Goal: Feedback & Contribution: Contribute content

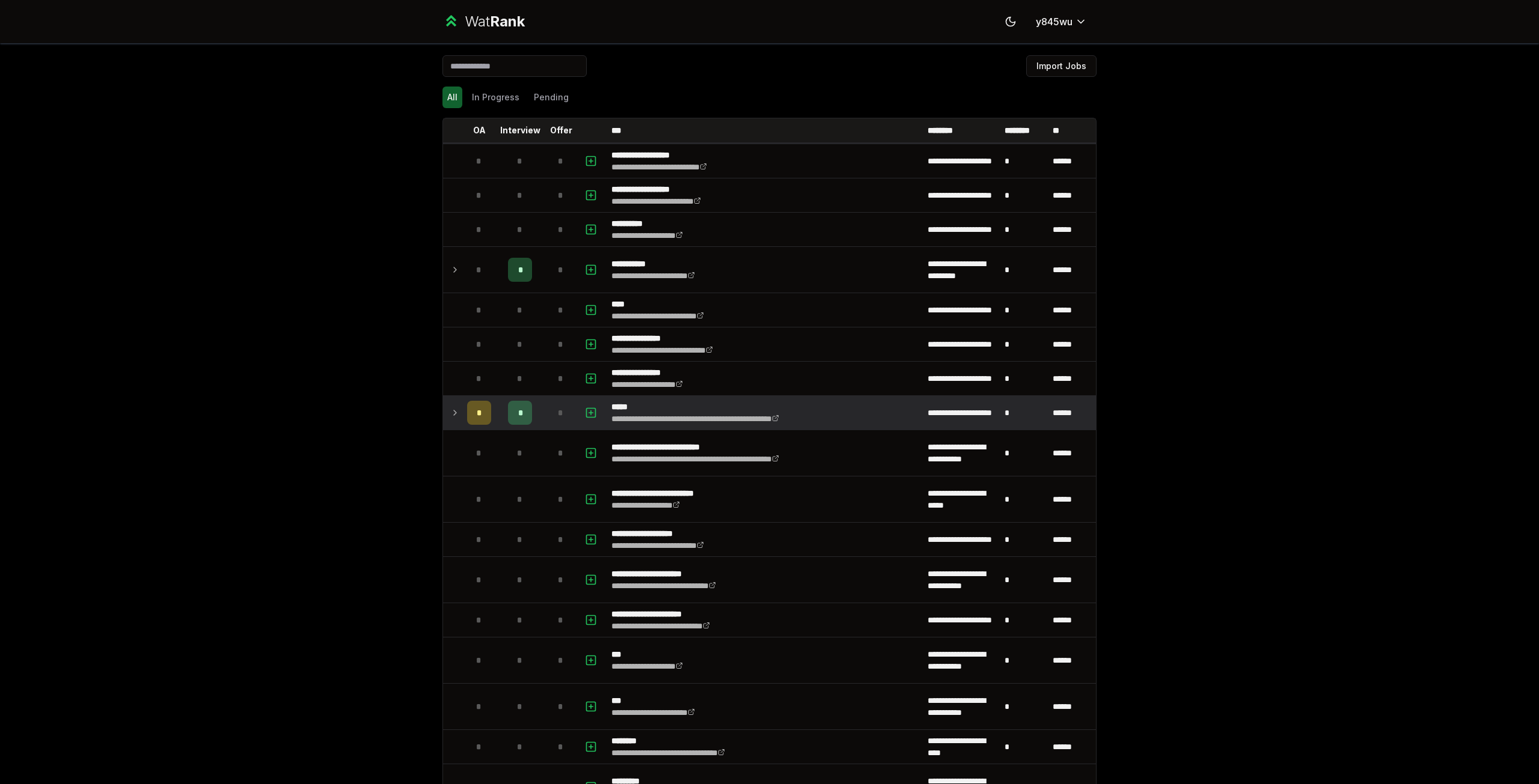
click at [519, 413] on div "*" at bounding box center [519, 412] width 24 height 24
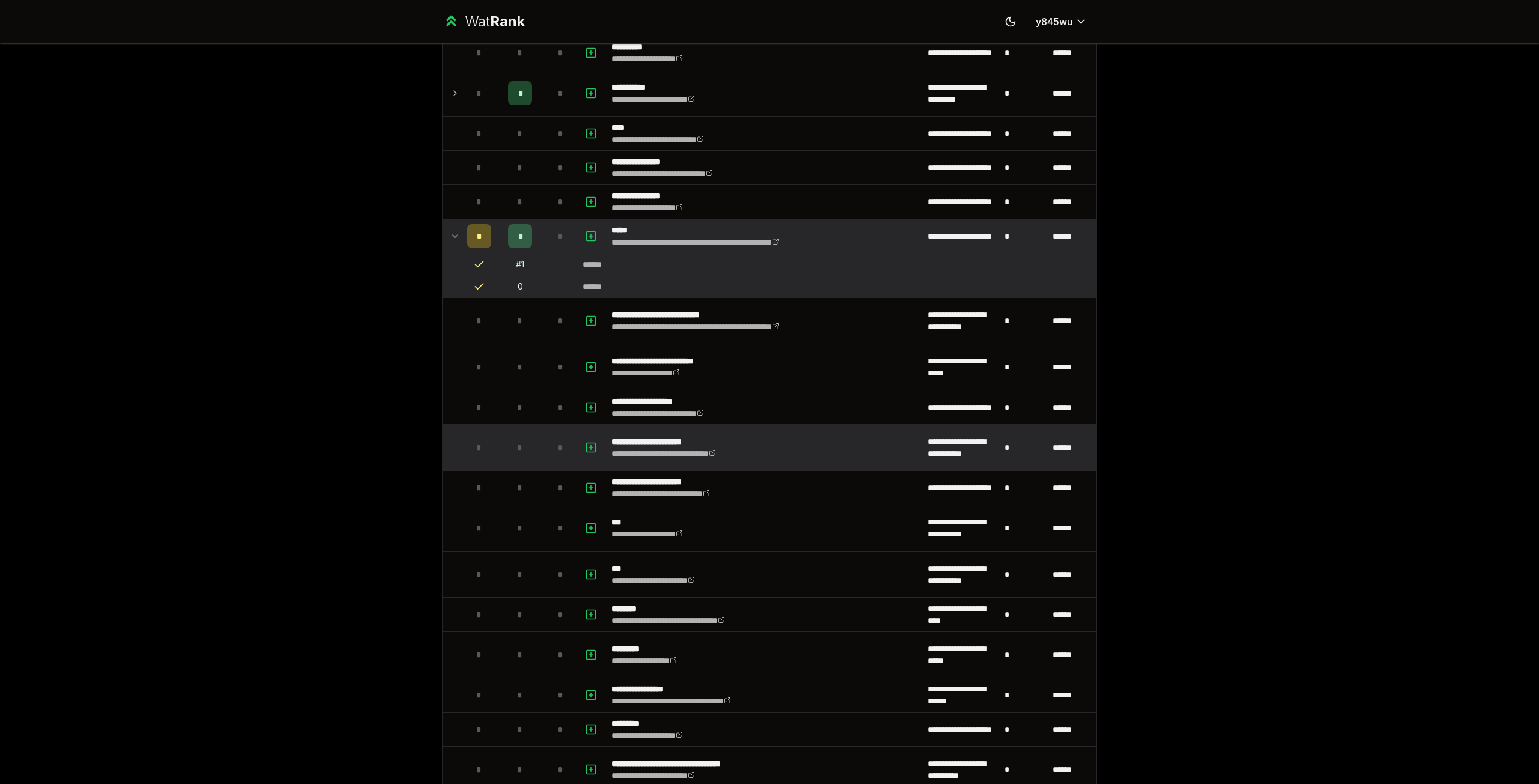
scroll to position [180, 0]
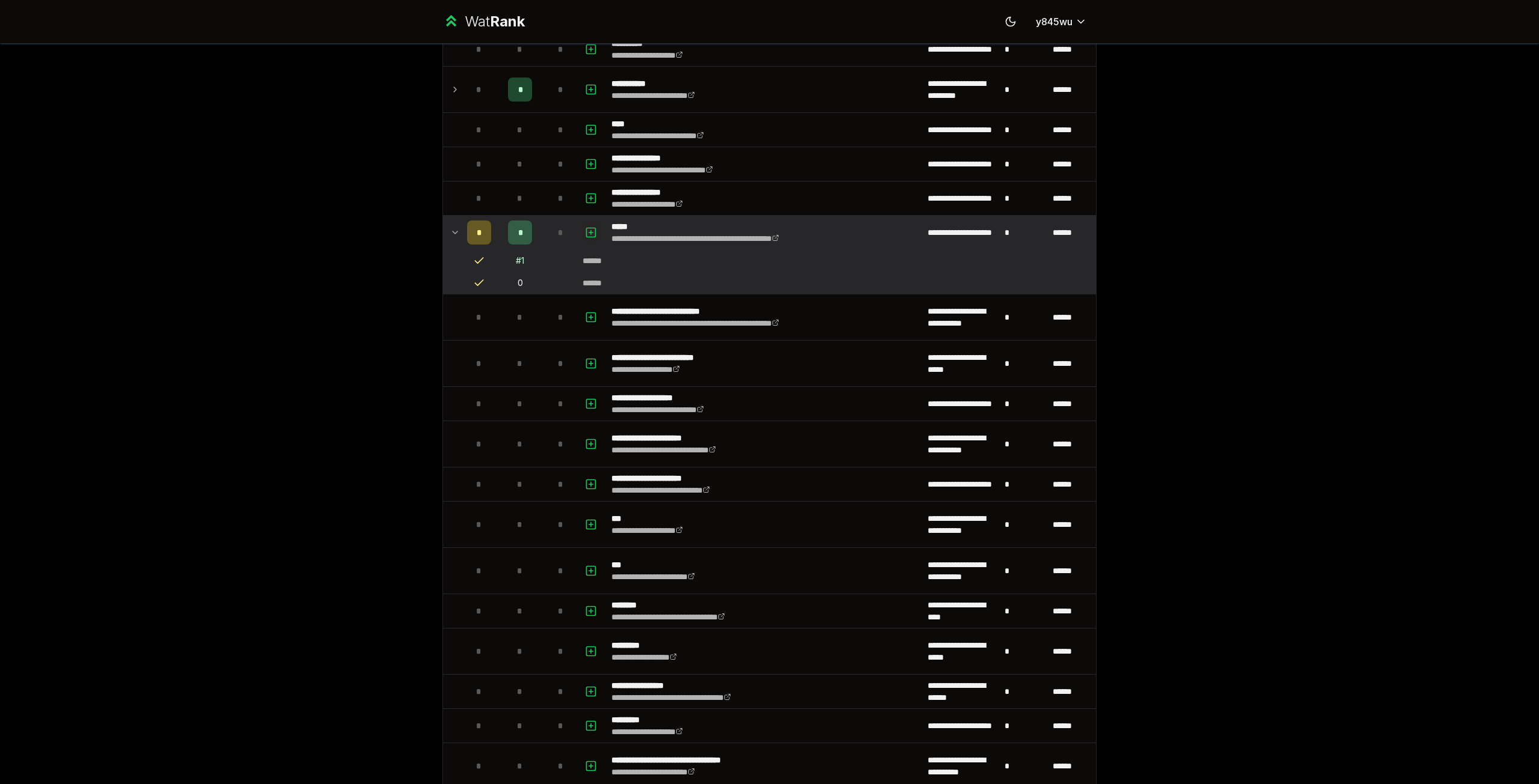
click at [587, 230] on icon "button" at bounding box center [591, 232] width 12 height 15
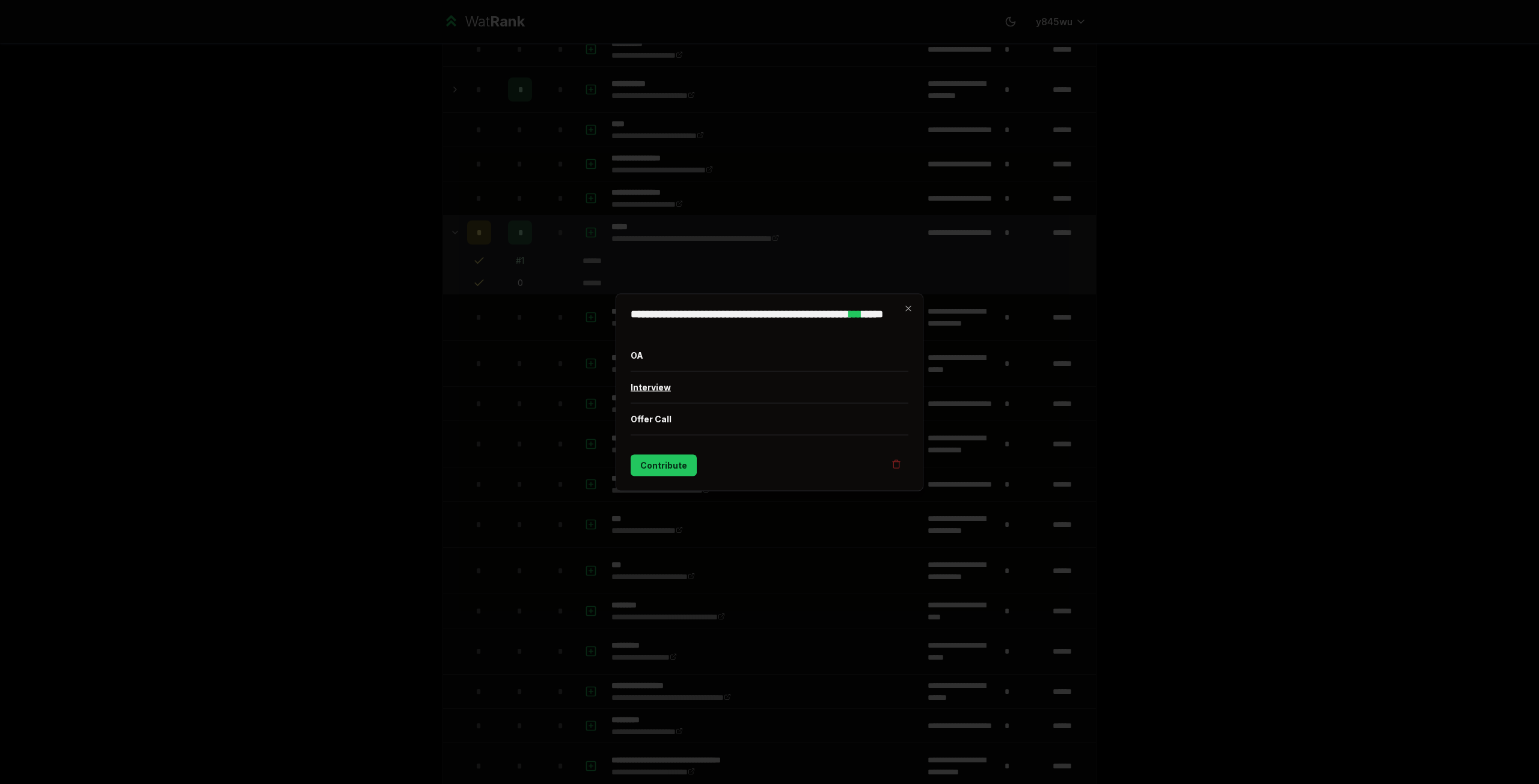
click at [650, 383] on button "Interview" at bounding box center [770, 387] width 278 height 31
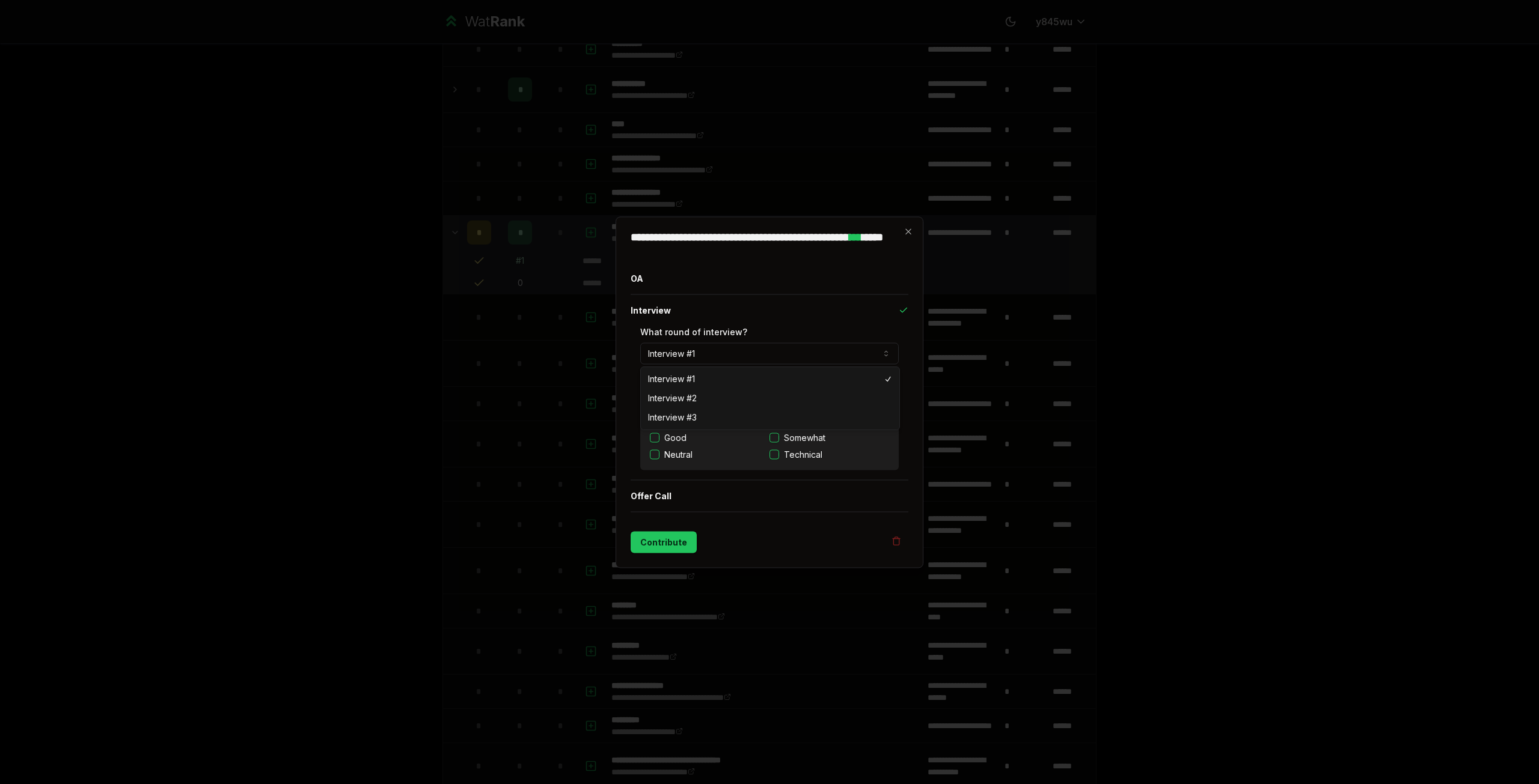
click at [865, 352] on button "Interview #1" at bounding box center [769, 353] width 259 height 21
click at [647, 494] on button "Offer Call" at bounding box center [770, 495] width 278 height 31
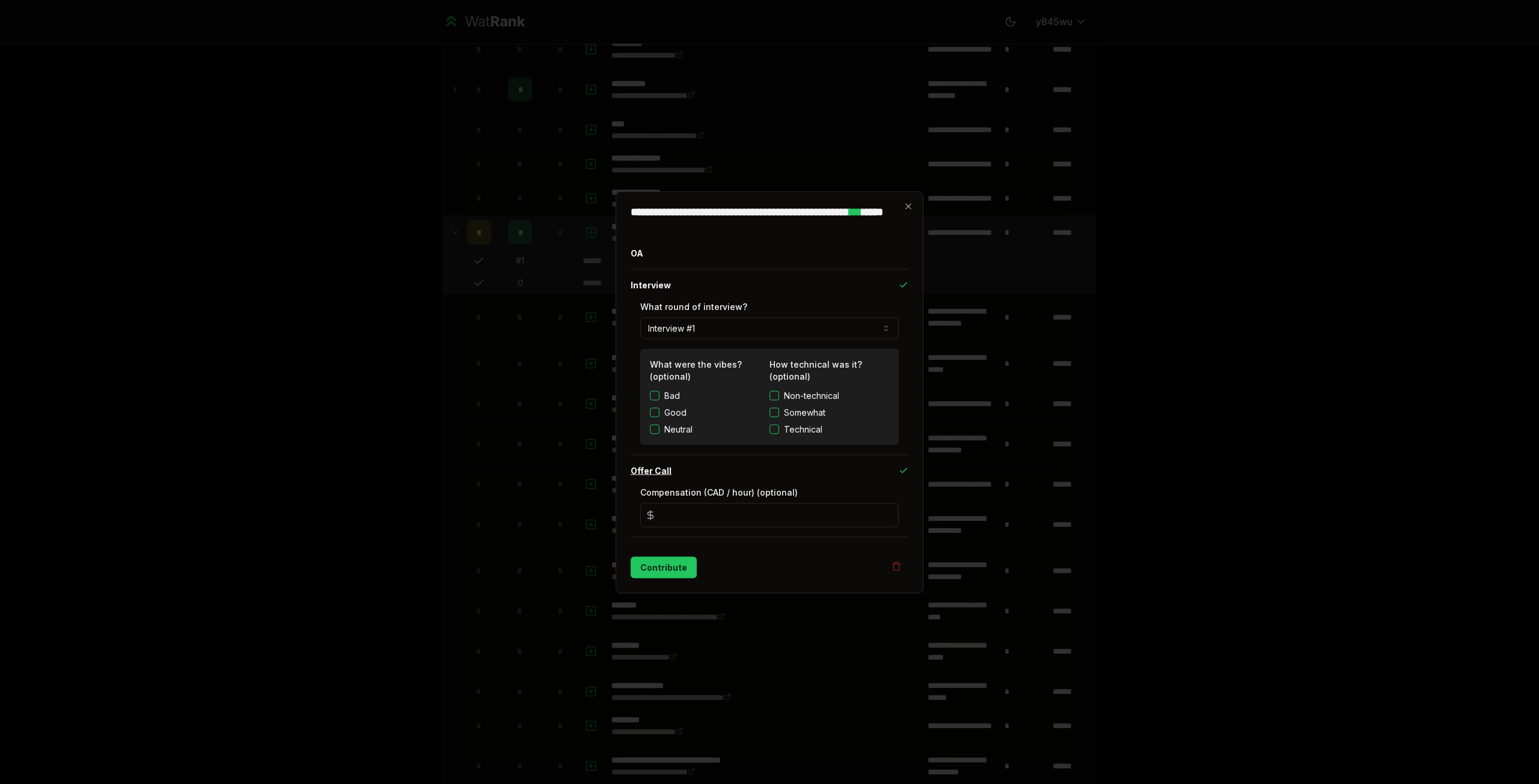
click at [655, 471] on button "Offer Call" at bounding box center [770, 470] width 278 height 31
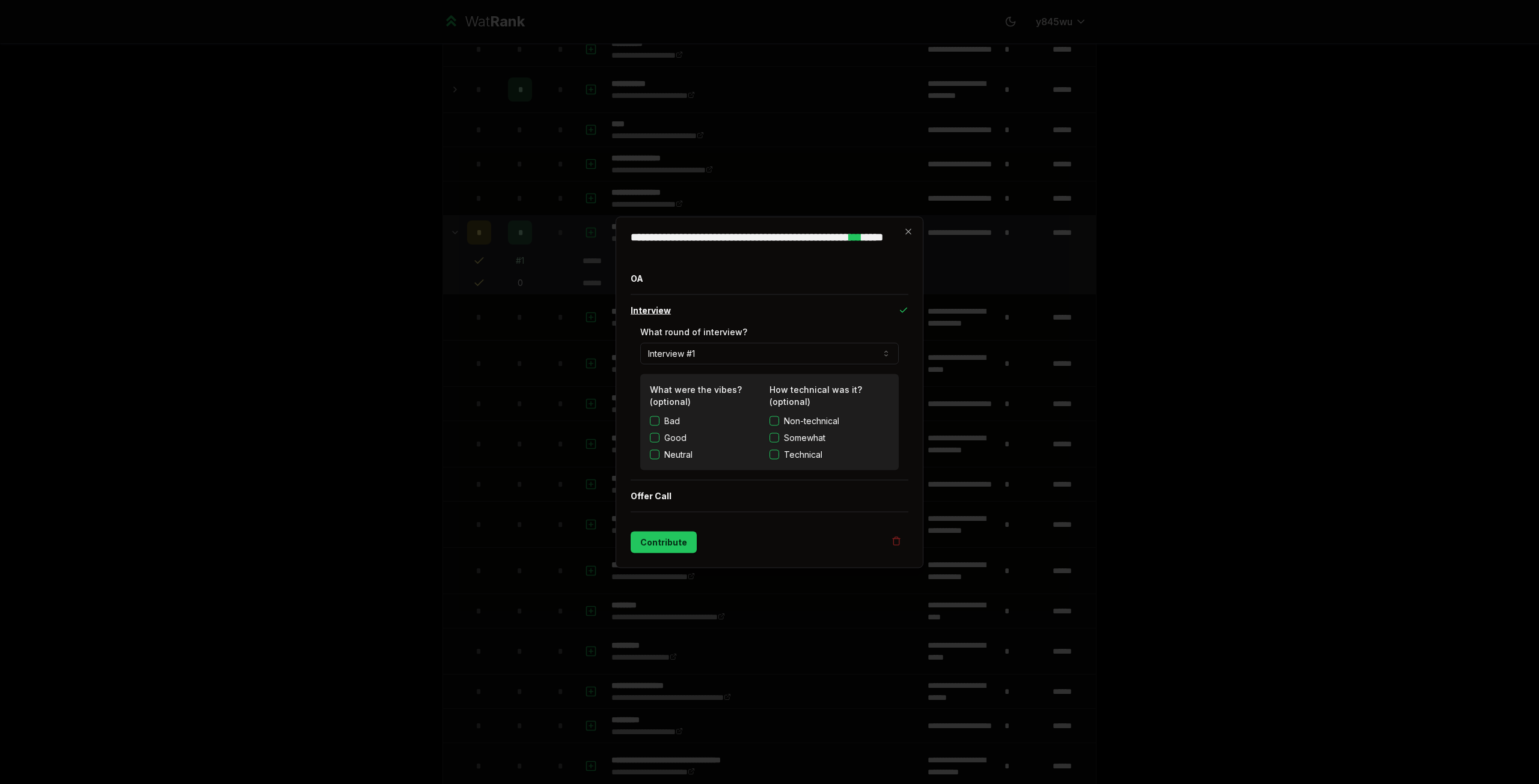
click at [649, 312] on button "Interview" at bounding box center [770, 310] width 278 height 31
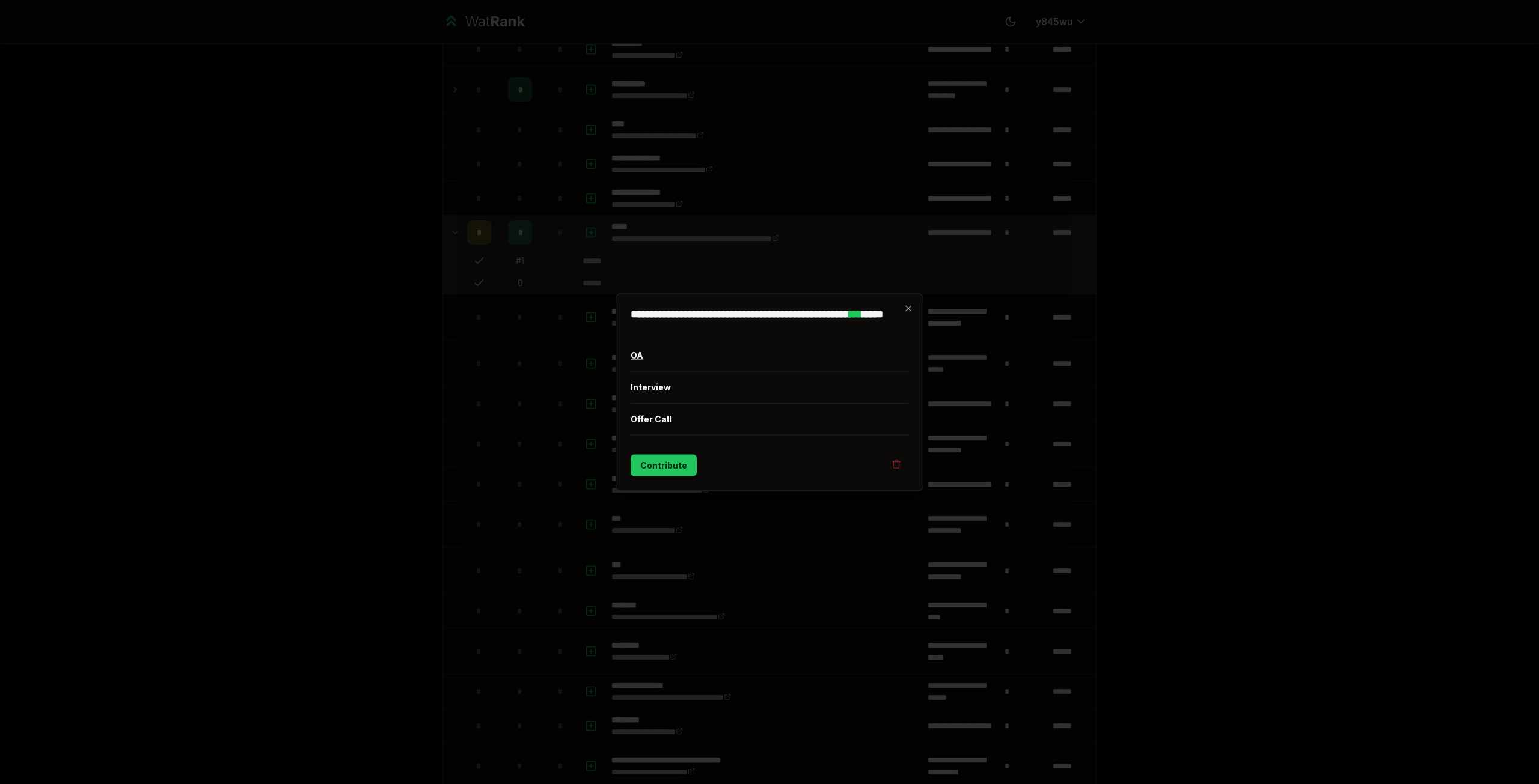
click at [658, 358] on button "OA" at bounding box center [770, 355] width 278 height 31
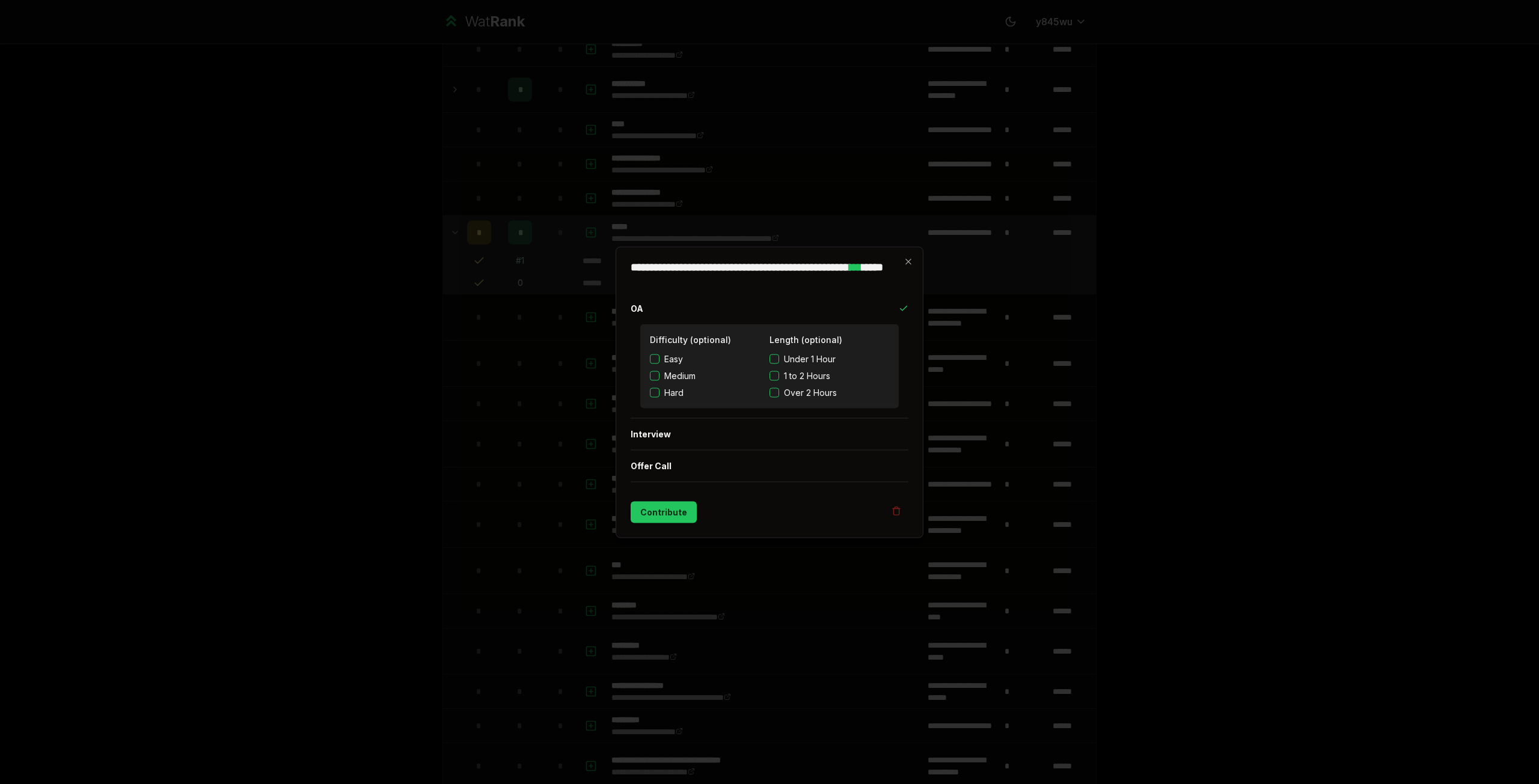
click at [674, 373] on span "Medium" at bounding box center [680, 376] width 31 height 12
click at [660, 373] on button "Medium" at bounding box center [655, 376] width 10 height 10
click at [818, 357] on span "Under 1 Hour" at bounding box center [810, 359] width 52 height 12
click at [779, 357] on button "Under 1 Hour" at bounding box center [774, 359] width 10 height 10
click at [729, 440] on button "Interview" at bounding box center [770, 434] width 278 height 31
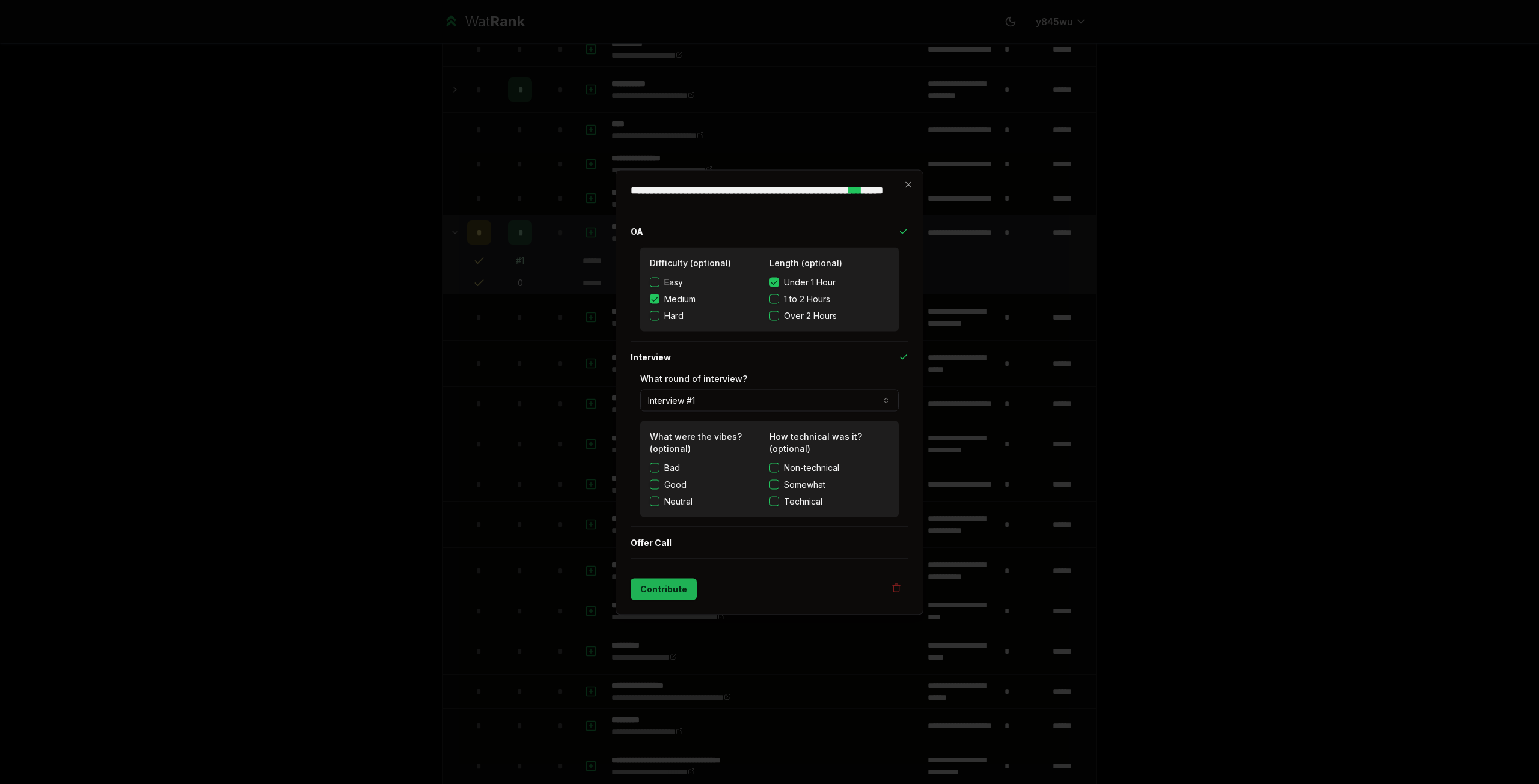
click at [680, 592] on button "Contribute" at bounding box center [664, 589] width 66 height 21
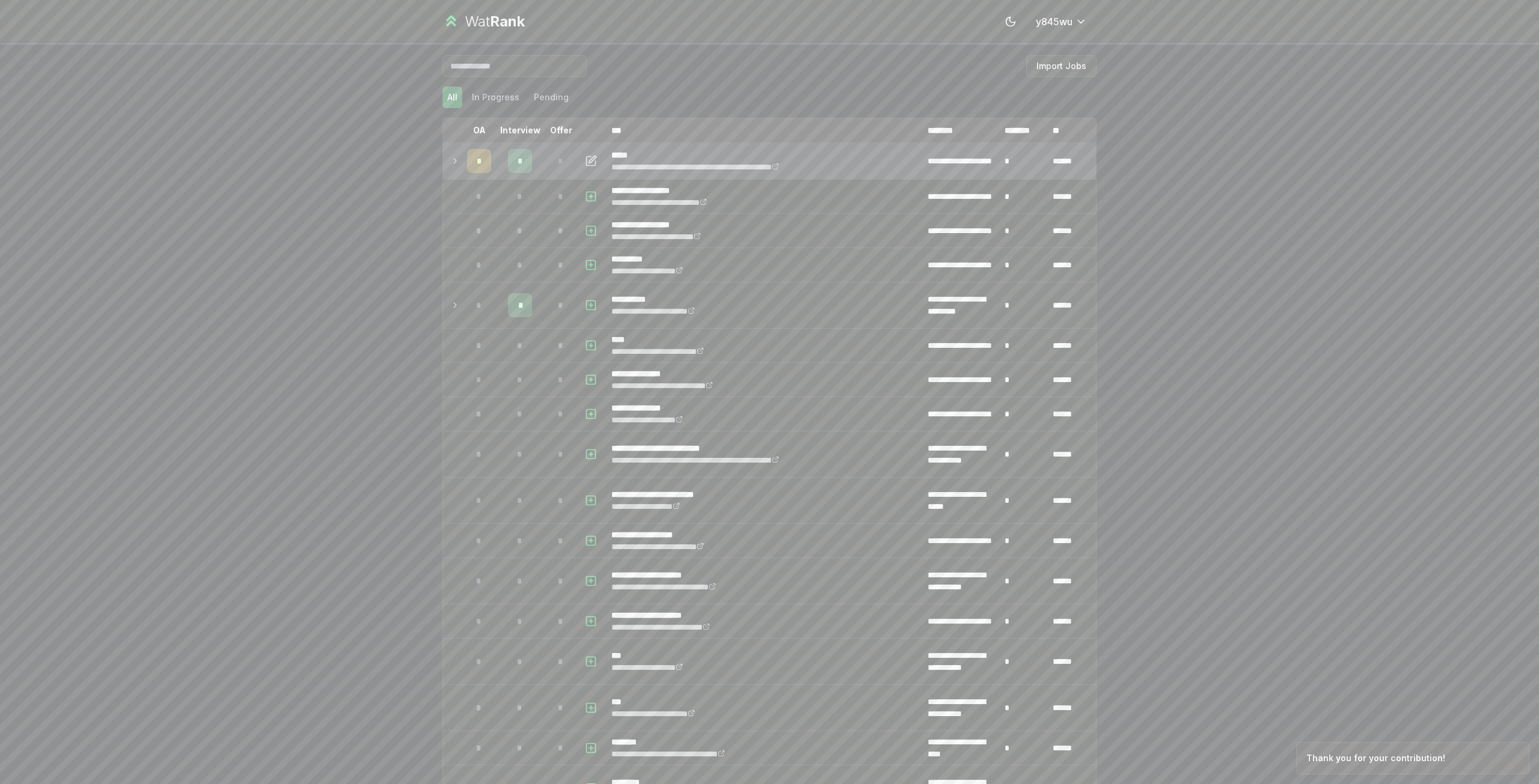
click at [520, 157] on div "*" at bounding box center [519, 160] width 24 height 24
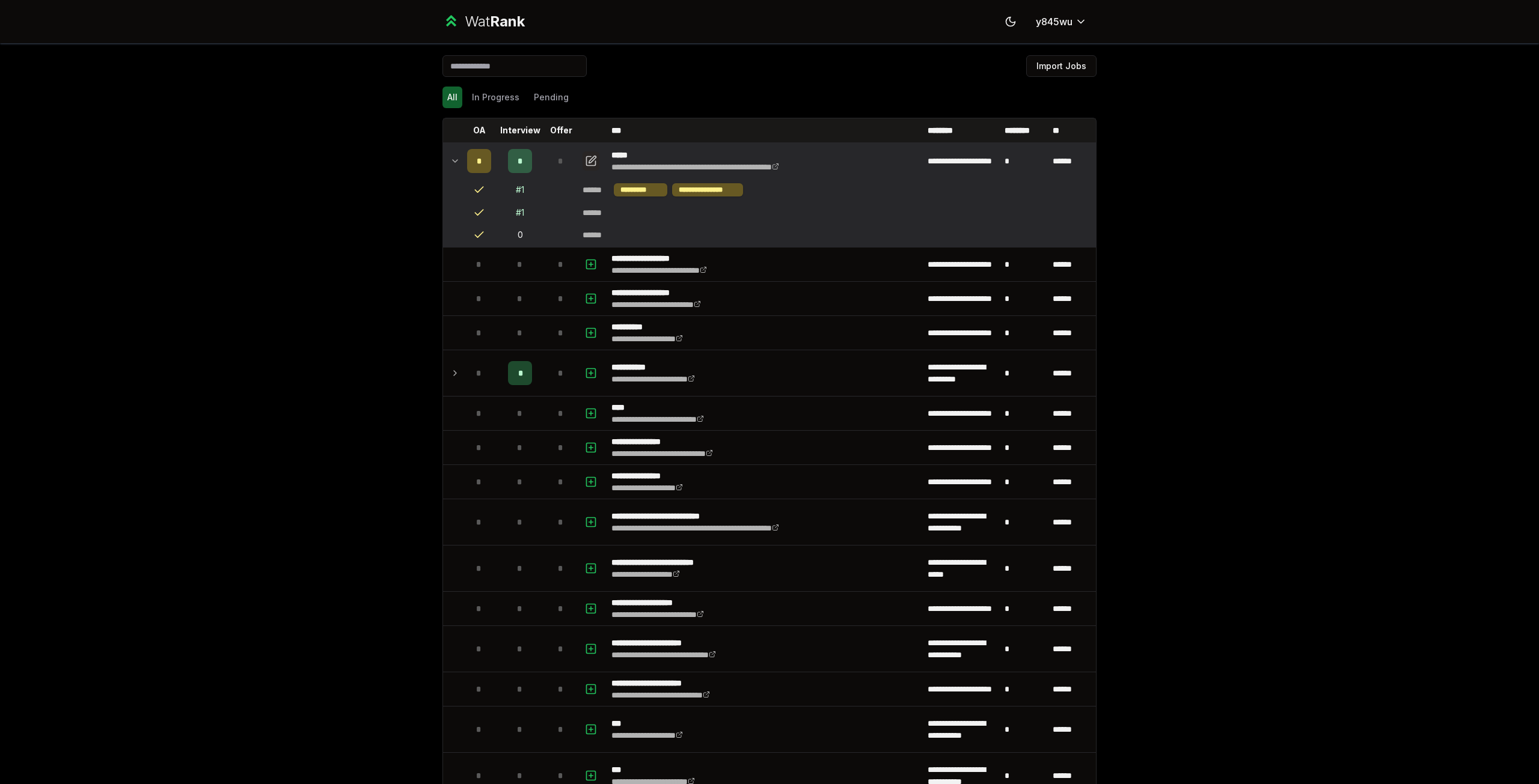
click at [593, 163] on button "button" at bounding box center [591, 160] width 17 height 19
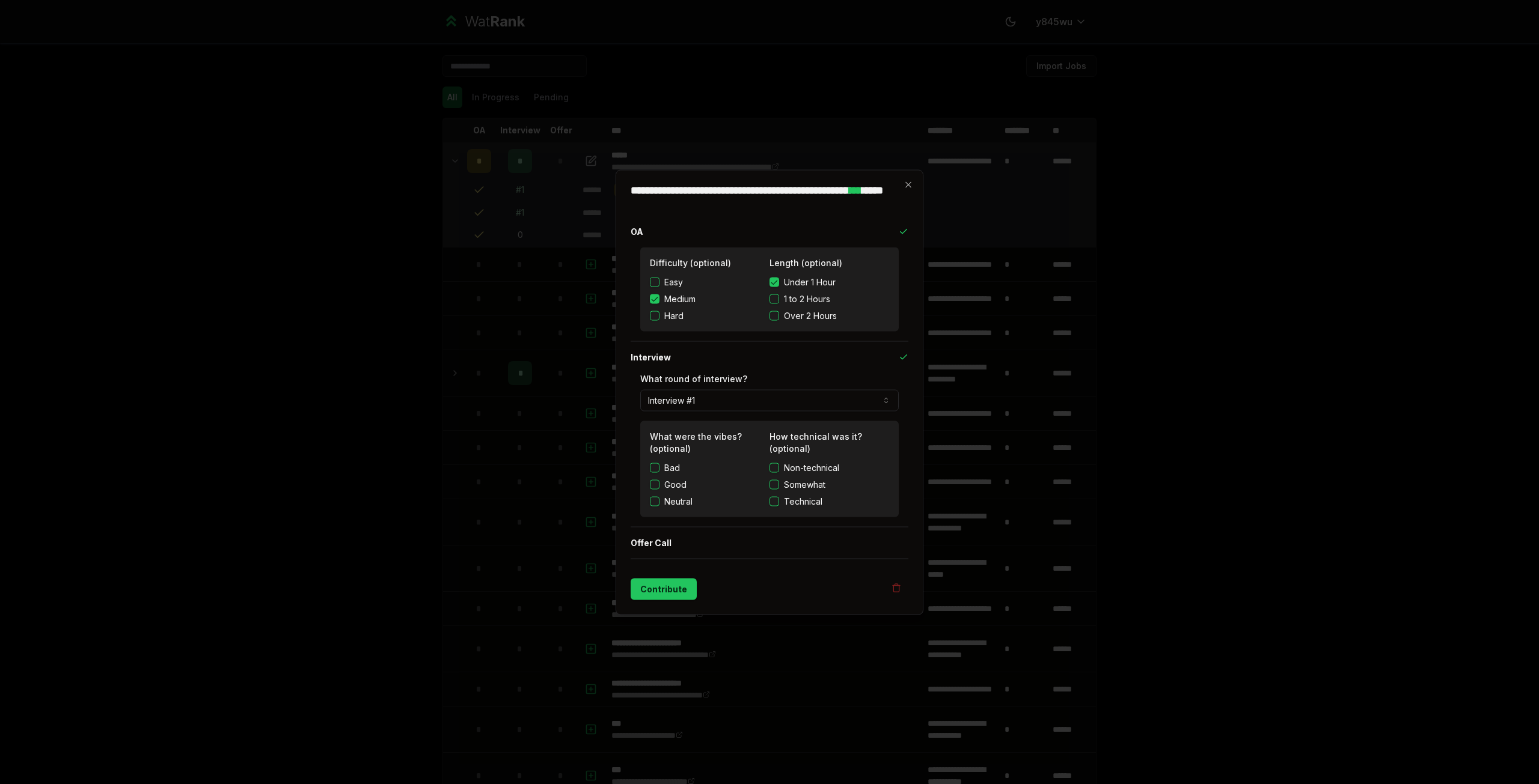
click at [907, 179] on div "**********" at bounding box center [769, 392] width 308 height 445
click at [907, 186] on icon "button" at bounding box center [908, 184] width 5 height 5
